Goal: Task Accomplishment & Management: Manage account settings

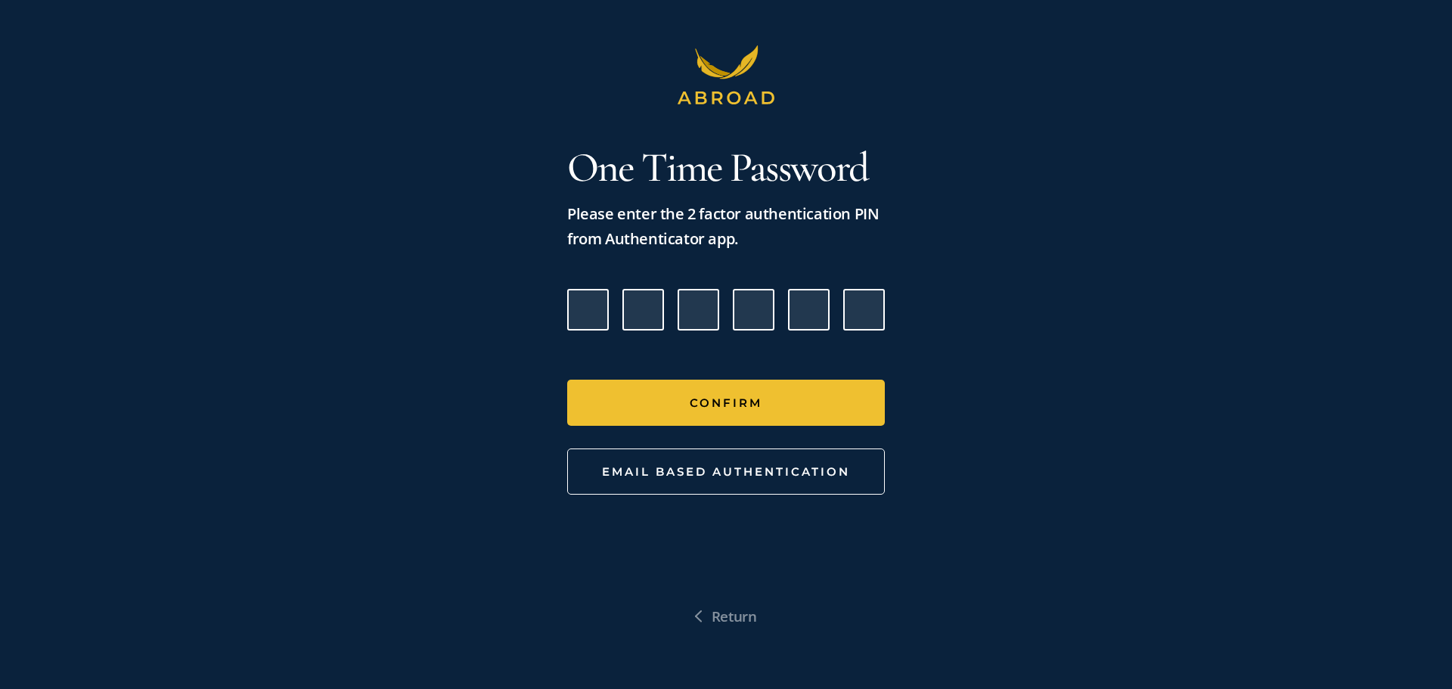
click at [585, 306] on input "Please enter verification code. Digit 1" at bounding box center [588, 310] width 42 height 42
type input "4"
type input "3"
type input "9"
type input "5"
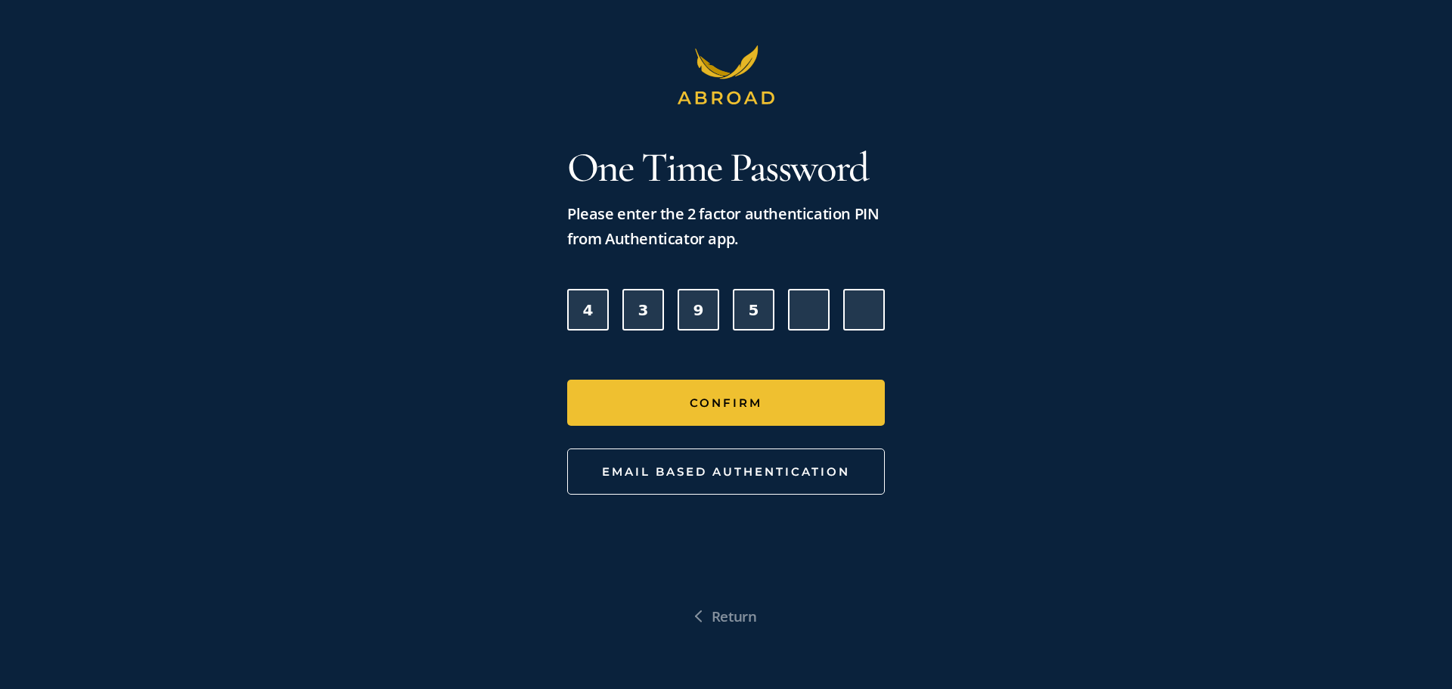
type input "4"
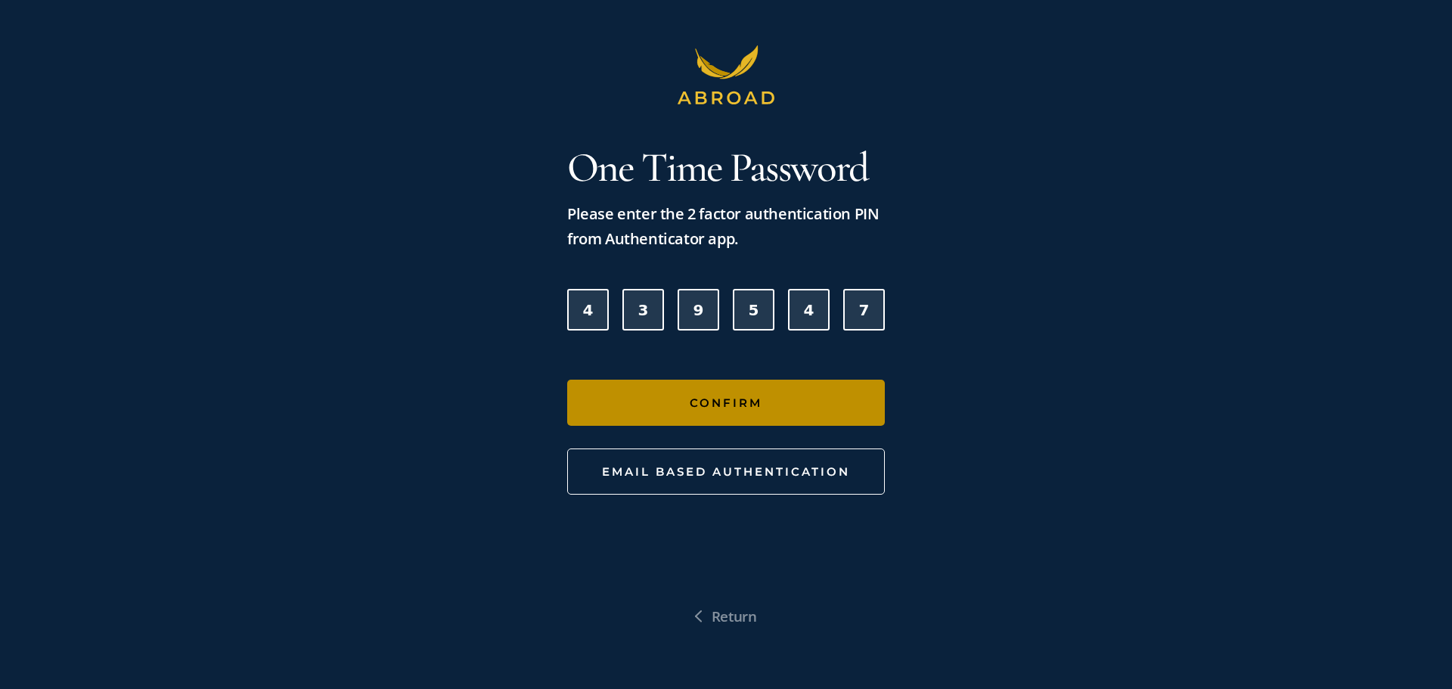
type input "7"
click at [703, 393] on button "Confirm" at bounding box center [726, 403] width 318 height 46
